Goal: Transaction & Acquisition: Book appointment/travel/reservation

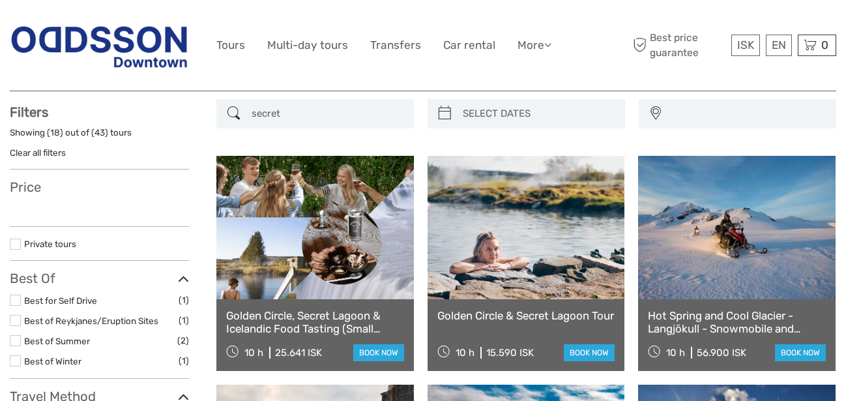
scroll to position [133, 0]
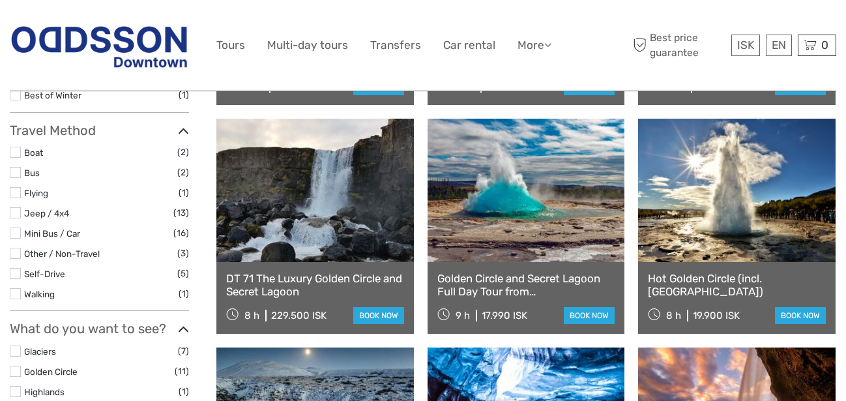
select select
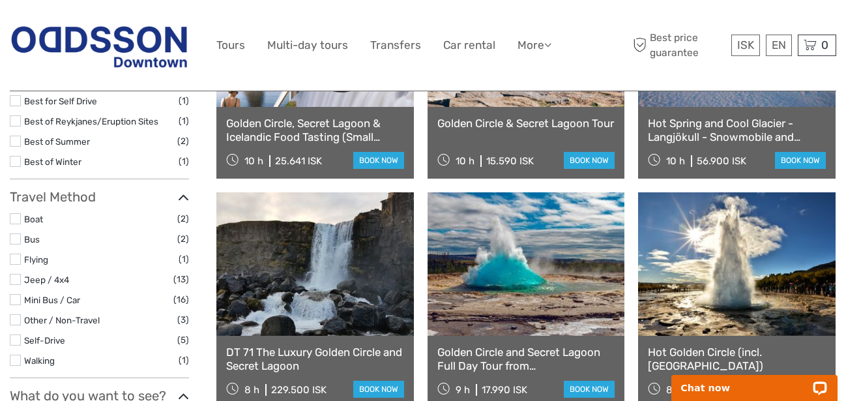
scroll to position [220, 0]
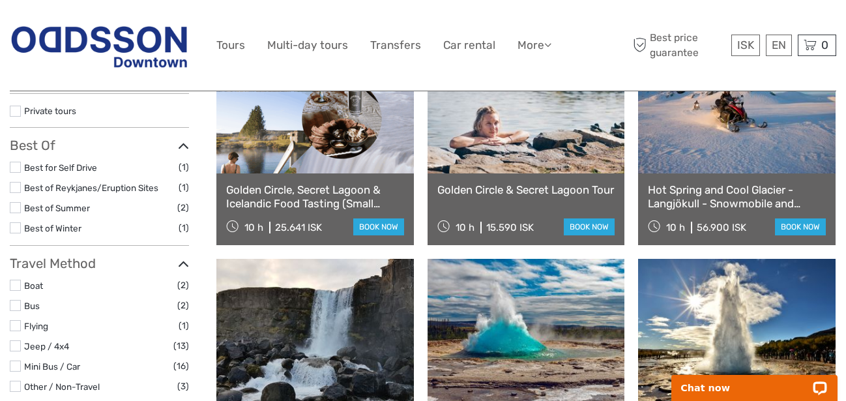
click at [482, 196] on link "Golden Circle & Secret Lagoon Tour" at bounding box center [526, 189] width 178 height 13
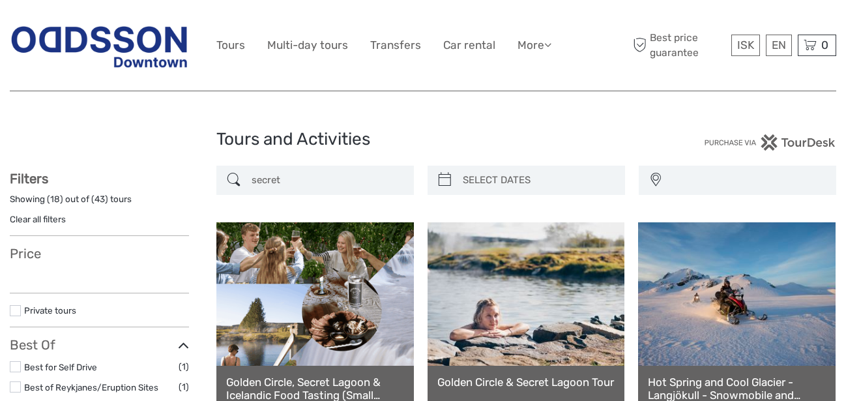
select select
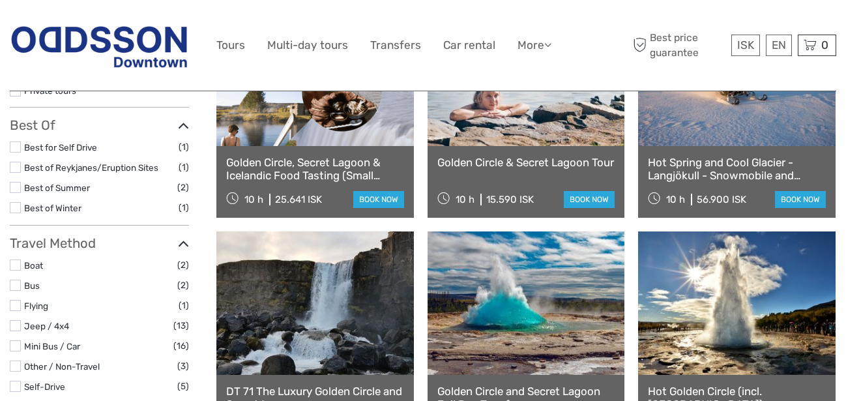
select select
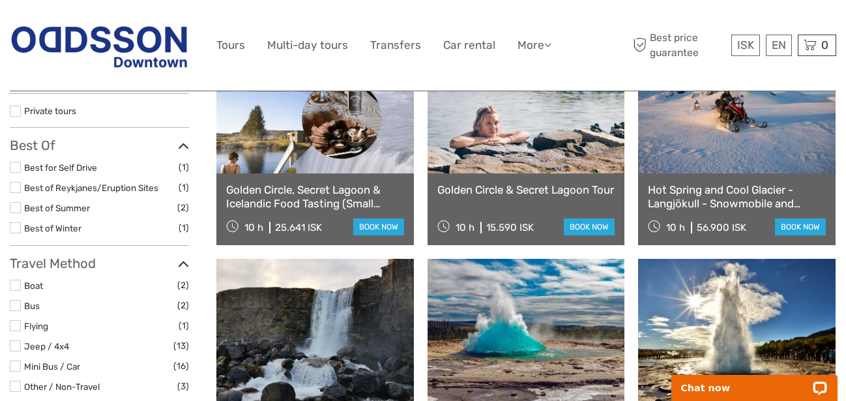
scroll to position [0, 0]
